Goal: Task Accomplishment & Management: Use online tool/utility

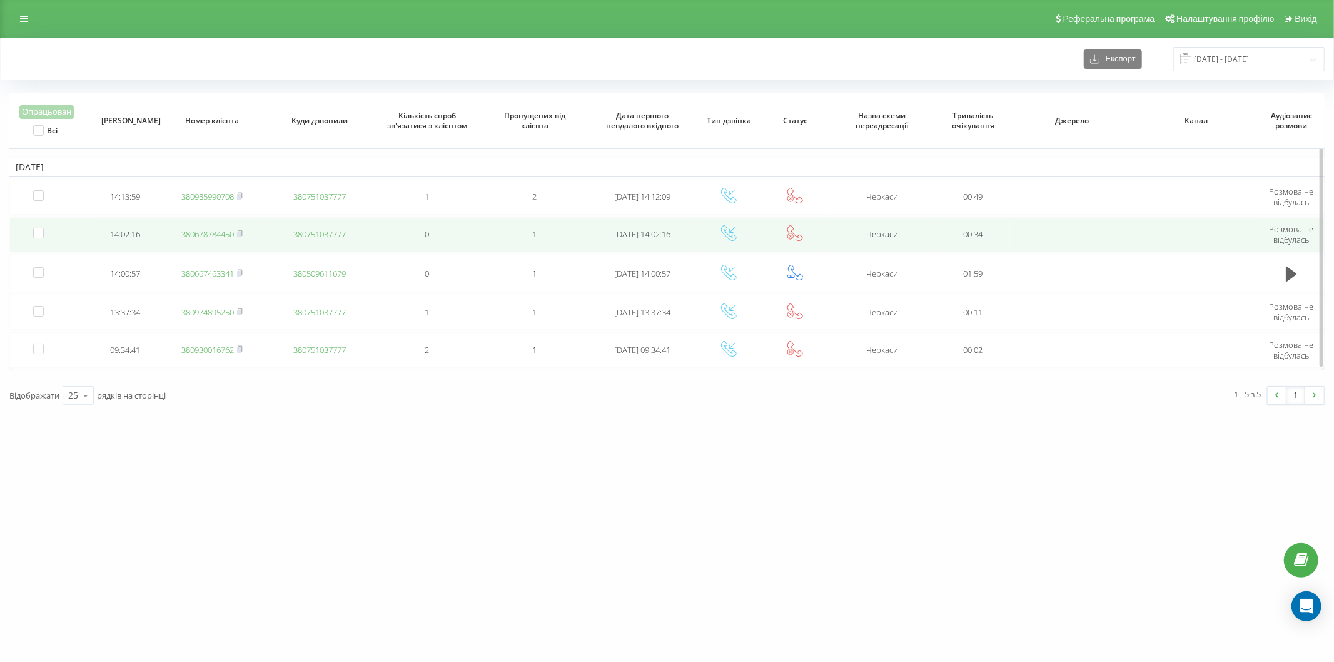
click at [214, 234] on link "380678784450" at bounding box center [207, 233] width 53 height 11
click at [216, 234] on link "380667463341" at bounding box center [207, 235] width 53 height 11
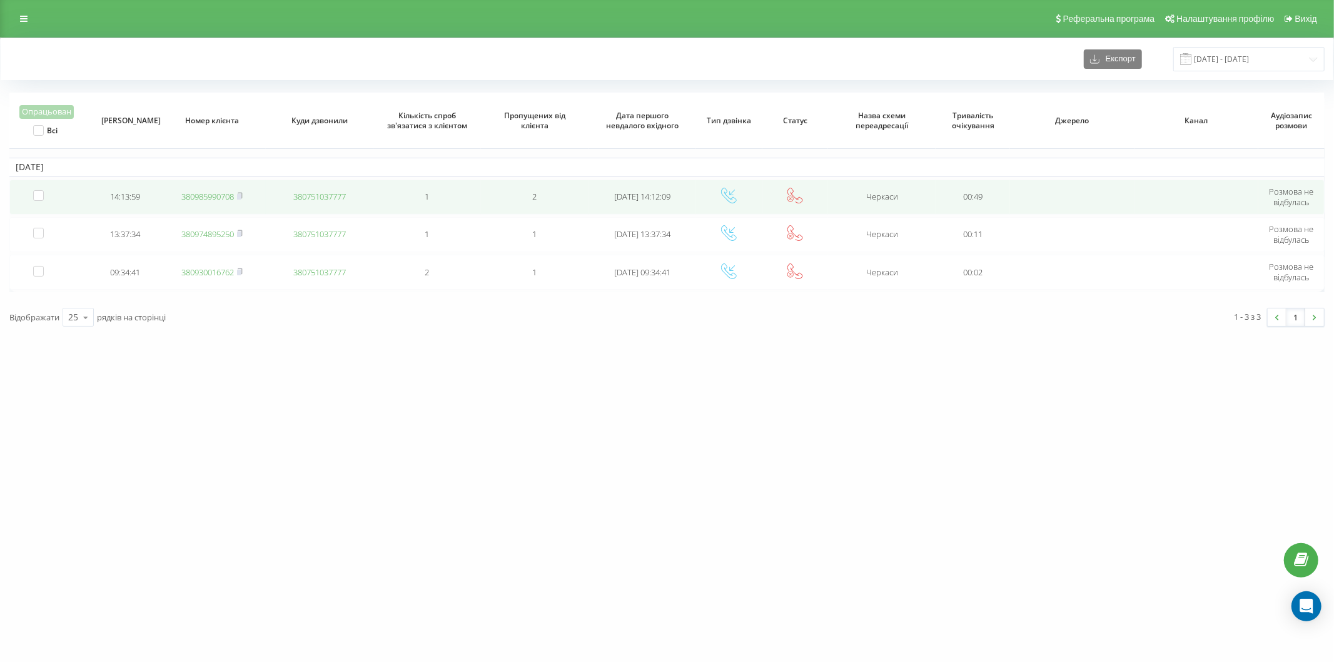
click at [220, 191] on link "380985990708" at bounding box center [207, 196] width 53 height 11
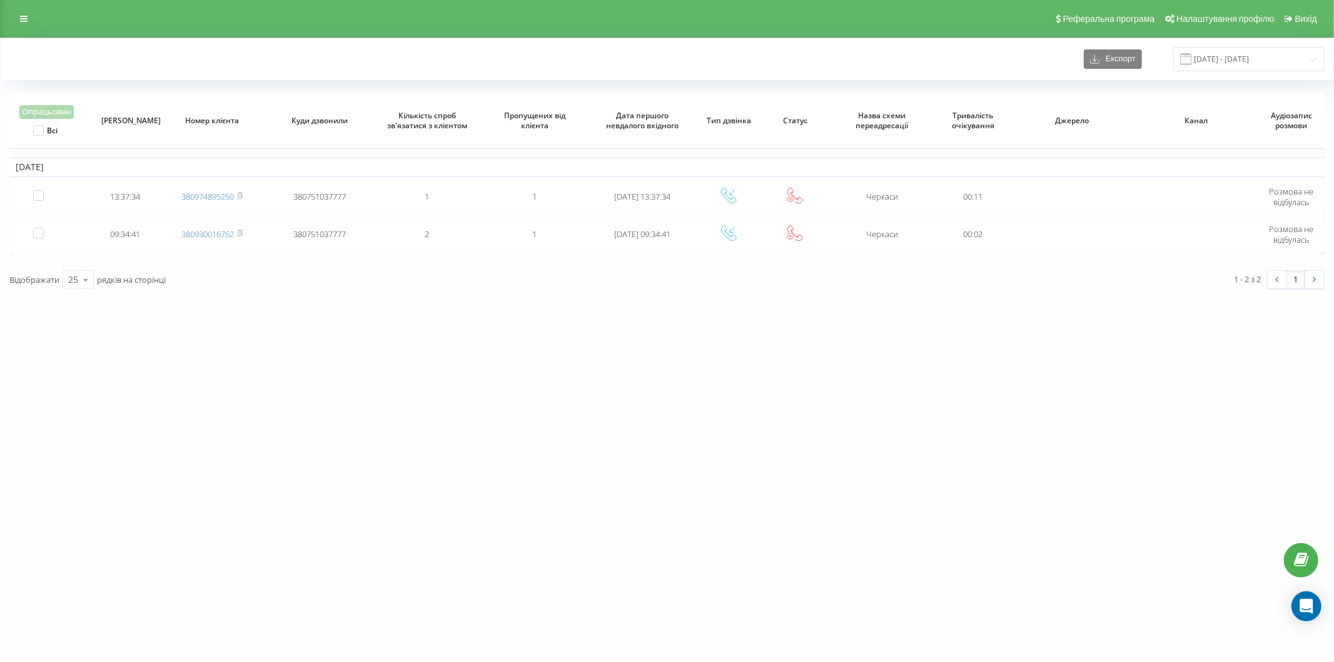
click at [353, 53] on div "Експорт 22.08.2025 - 22.08.2025" at bounding box center [666, 59] width 1315 height 24
